Goal: Task Accomplishment & Management: Use online tool/utility

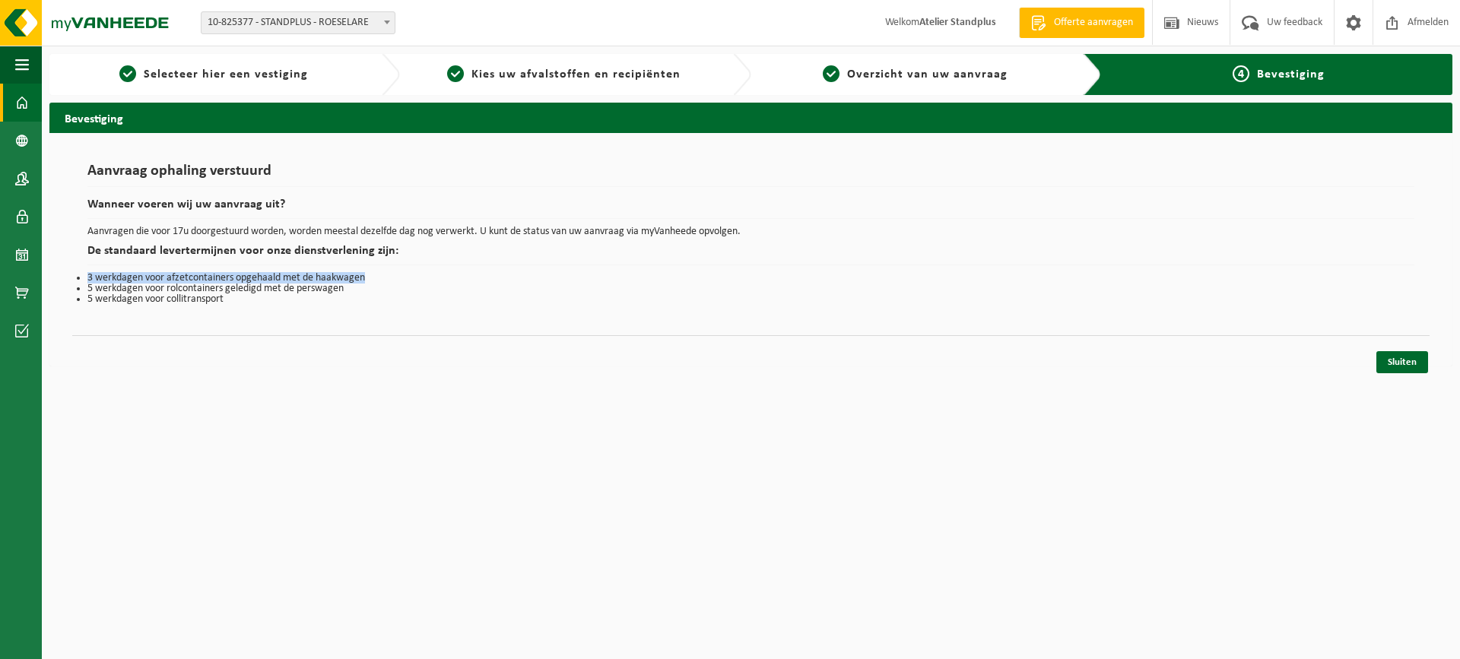
click at [20, 100] on span at bounding box center [22, 103] width 14 height 38
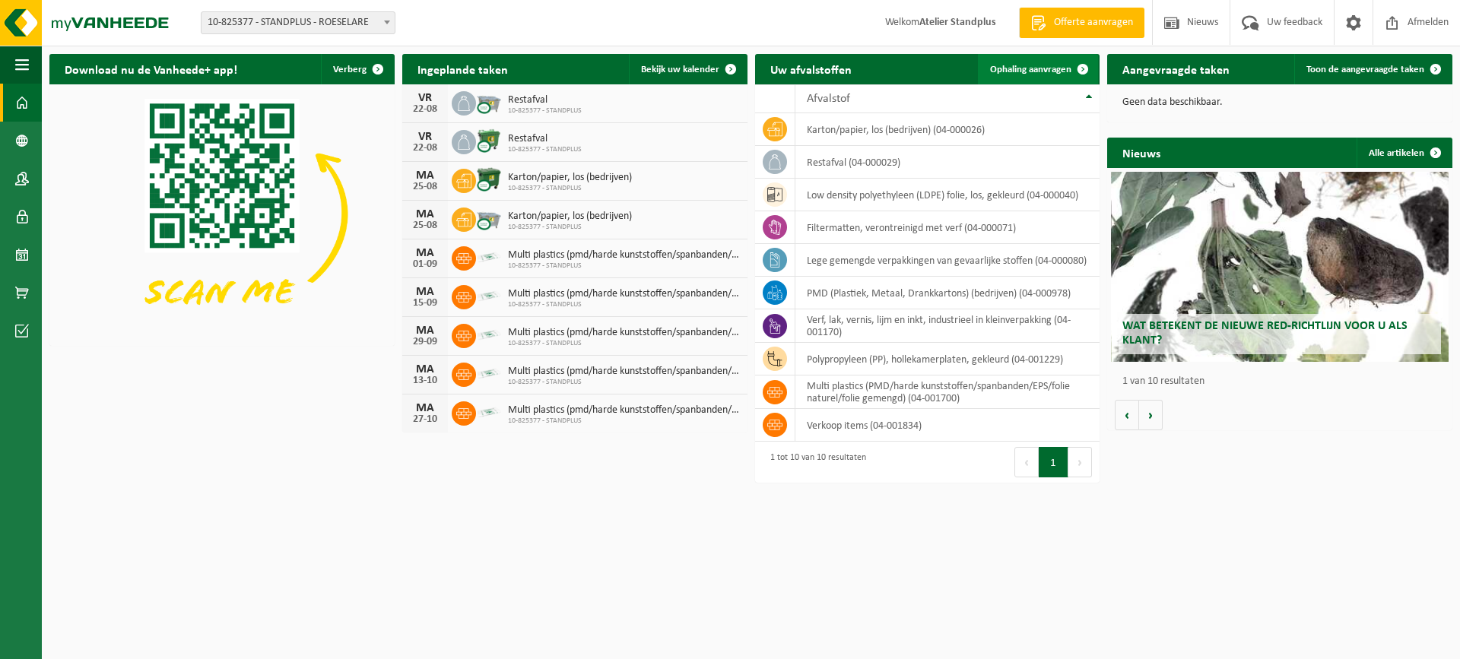
click at [1010, 76] on link "Ophaling aanvragen" at bounding box center [1038, 69] width 120 height 30
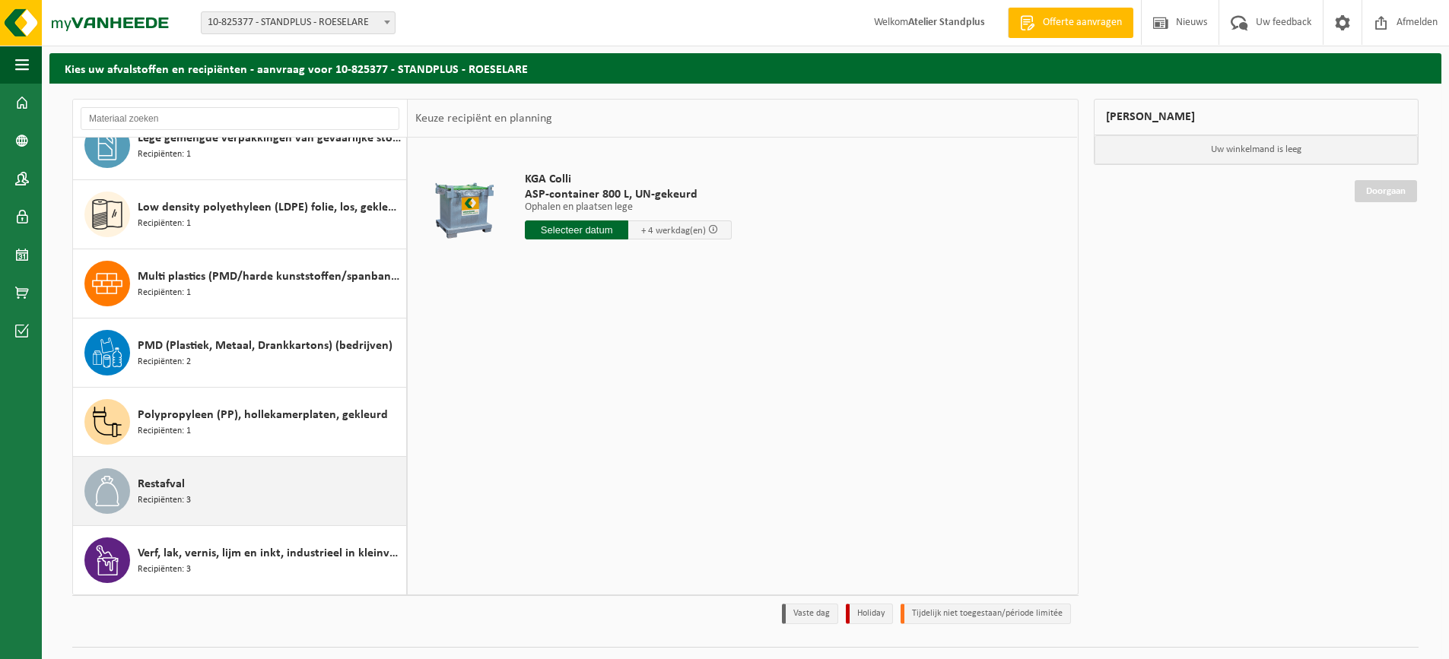
scroll to position [76, 0]
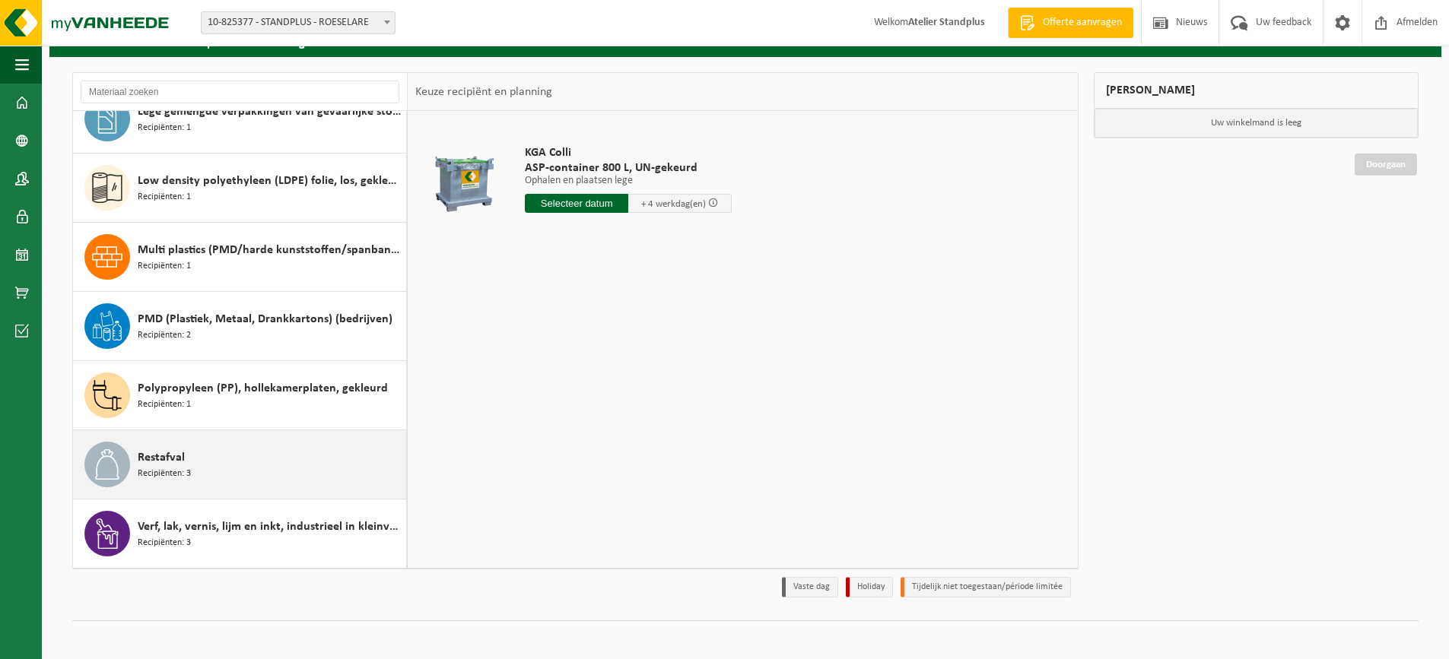
click at [297, 449] on div "Restafval Recipiënten: 3" at bounding box center [270, 465] width 265 height 46
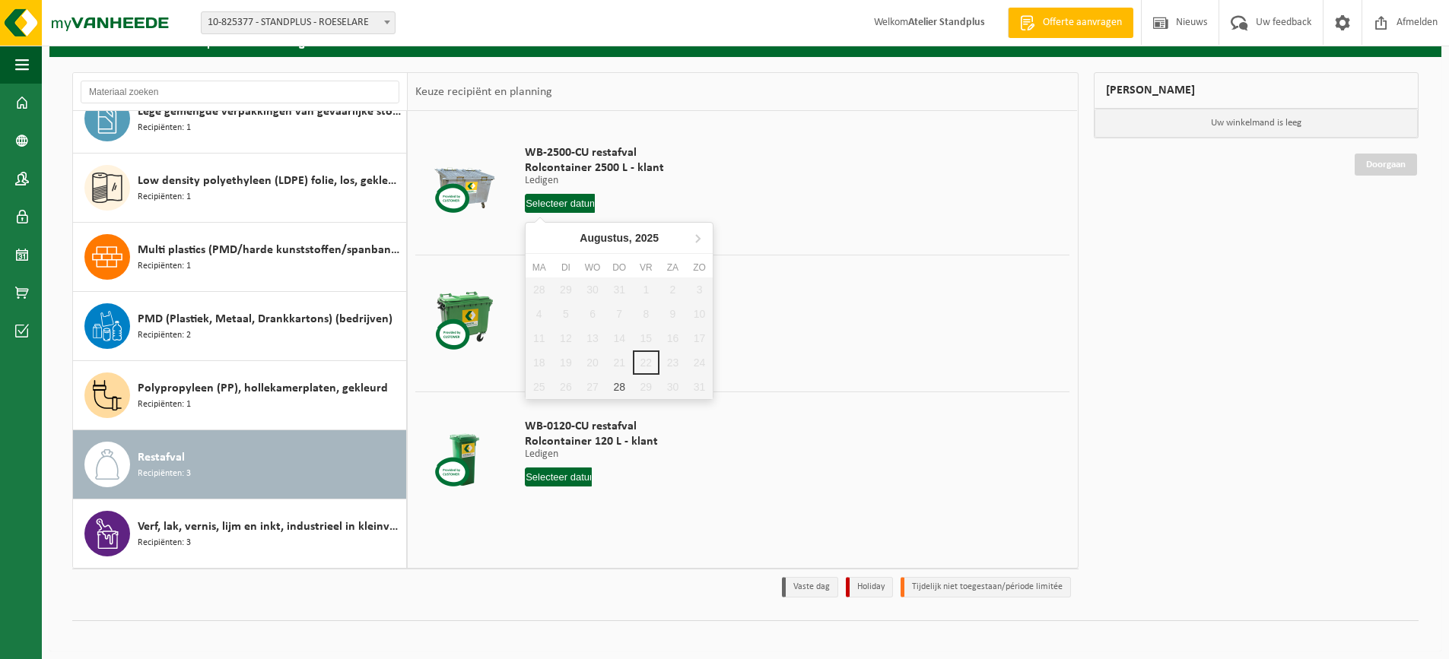
click at [565, 203] on input "text" at bounding box center [560, 203] width 70 height 19
click at [616, 392] on div "28" at bounding box center [619, 387] width 27 height 24
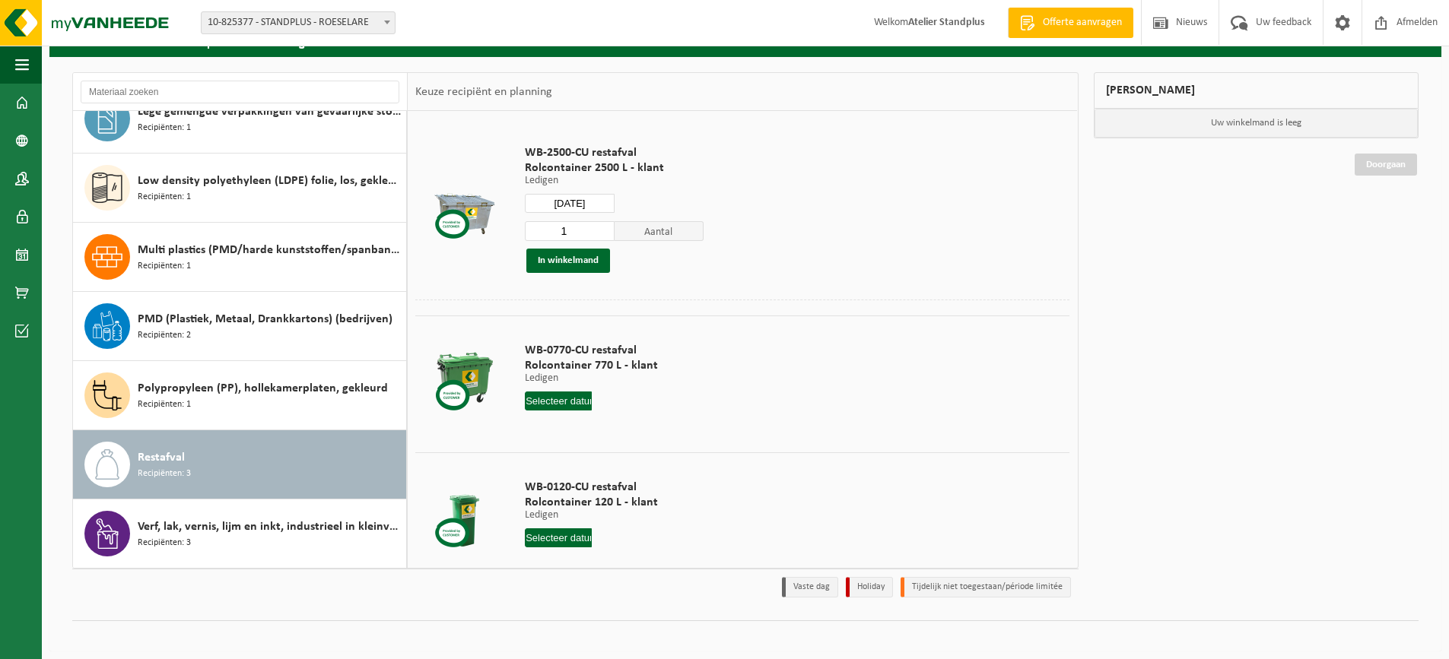
type input "Van 2025-08-28"
type input "2025-08-28"
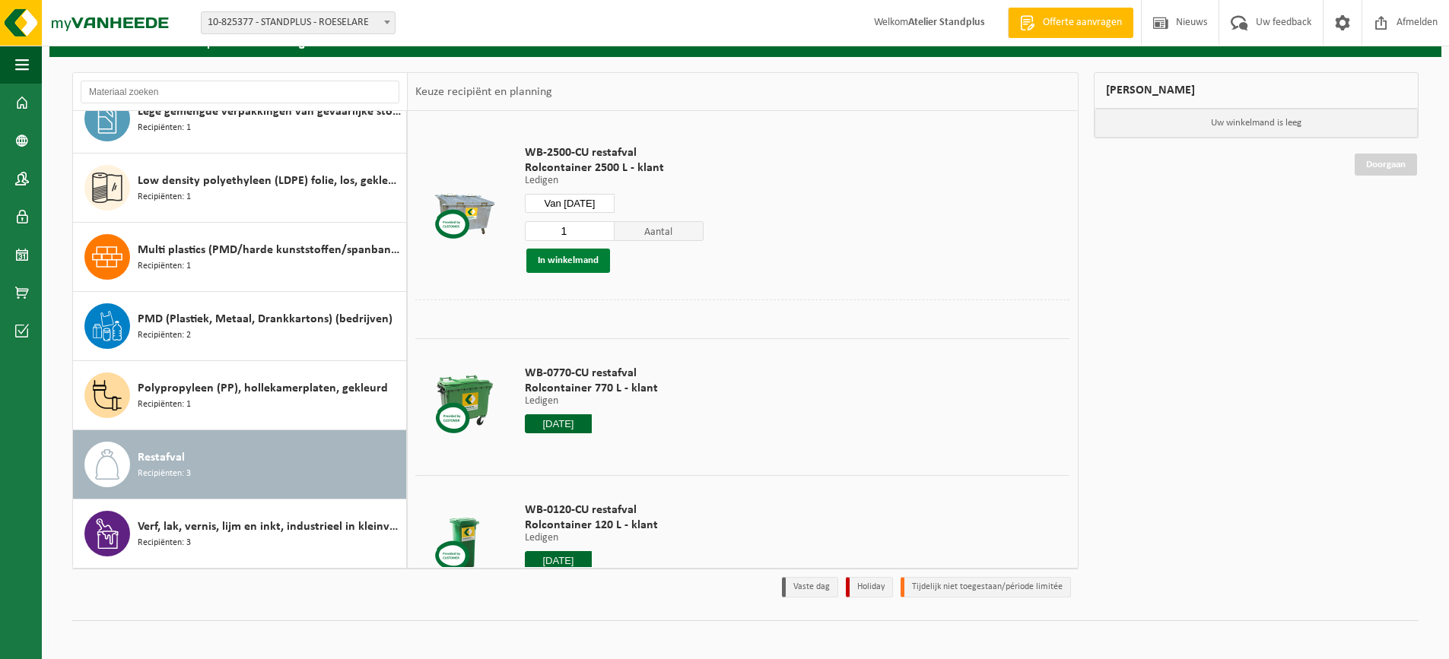
click at [545, 257] on button "In winkelmand" at bounding box center [568, 261] width 84 height 24
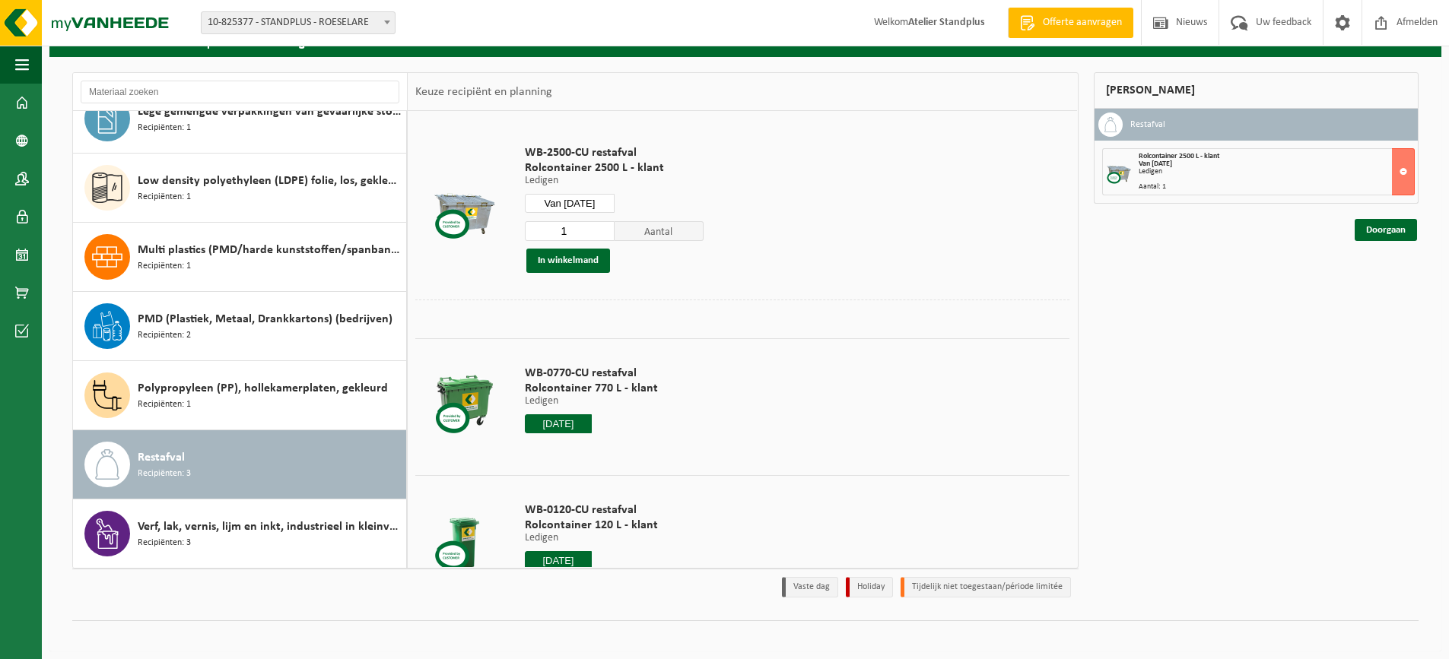
click at [541, 419] on input "2025-08-28" at bounding box center [558, 424] width 67 height 19
click at [1027, 404] on td "WB-0770-CU restafval Rolcontainer 770 L - klant Ledigen Ledigen Ledigen 2025-08…" at bounding box center [791, 402] width 556 height 129
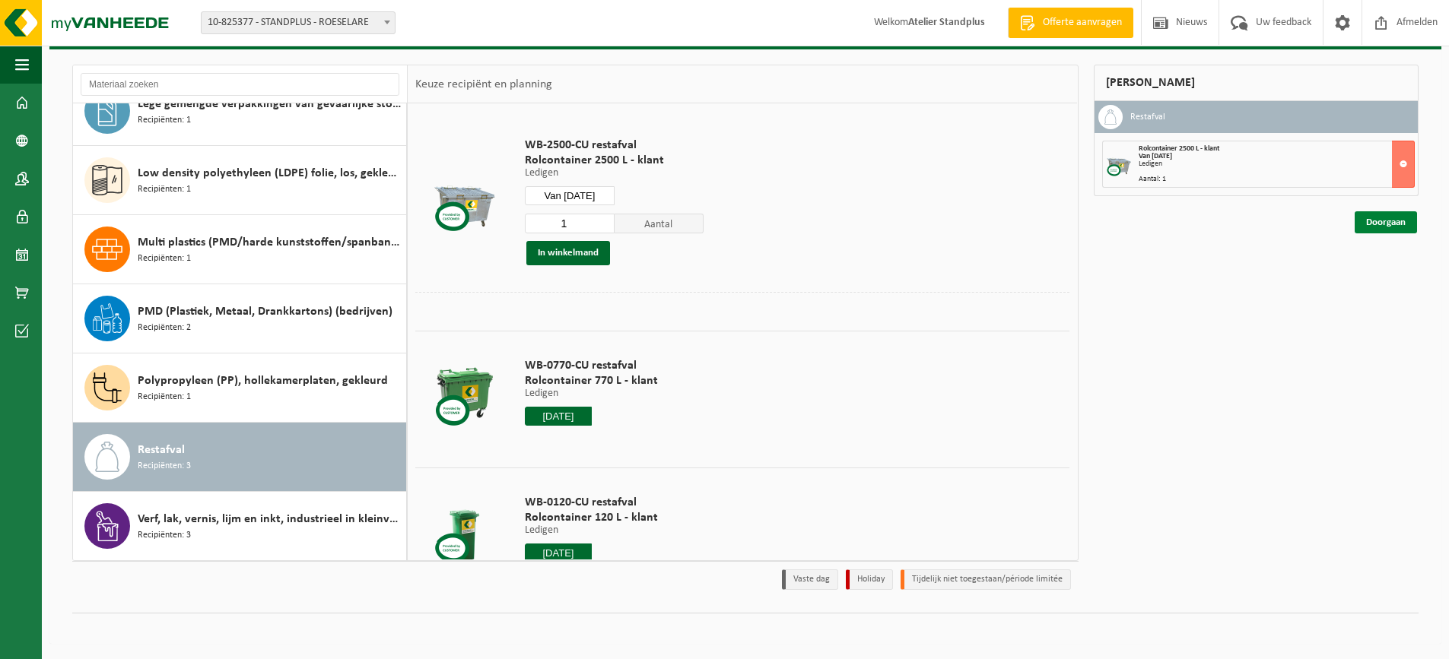
click at [1381, 224] on link "Doorgaan" at bounding box center [1386, 222] width 62 height 22
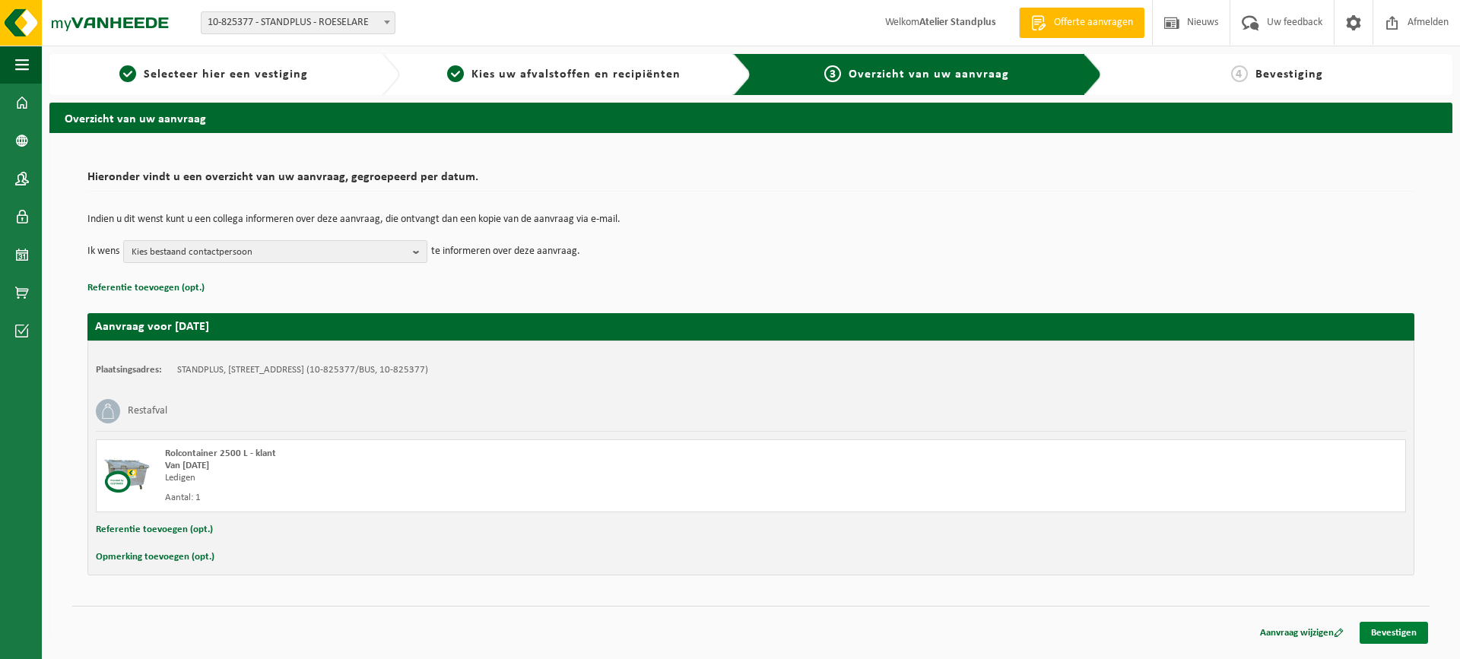
click at [1380, 631] on link "Bevestigen" at bounding box center [1394, 633] width 68 height 22
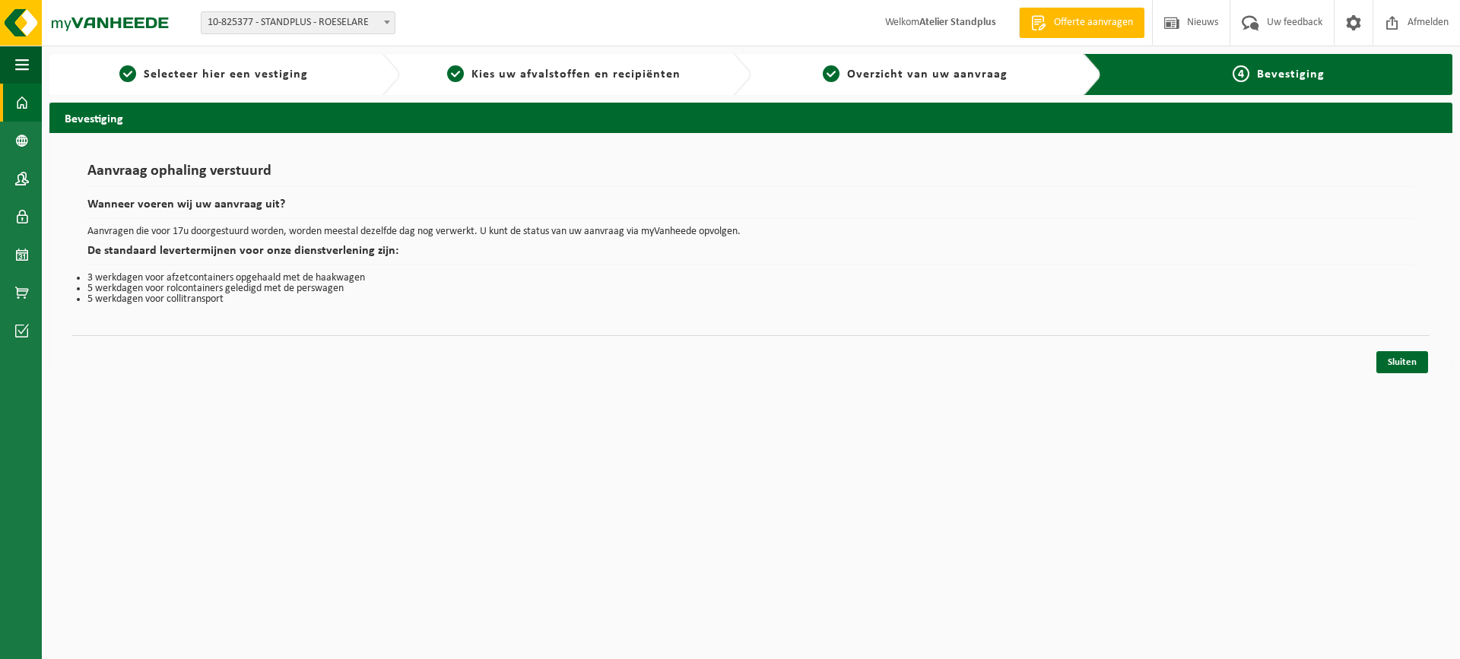
click at [16, 92] on span at bounding box center [22, 103] width 14 height 38
